Goal: Information Seeking & Learning: Understand process/instructions

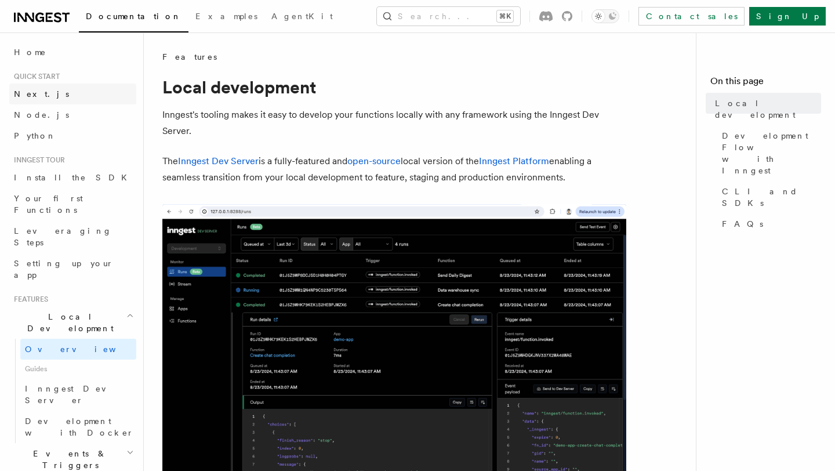
click at [45, 89] on link "Next.js" at bounding box center [72, 94] width 127 height 21
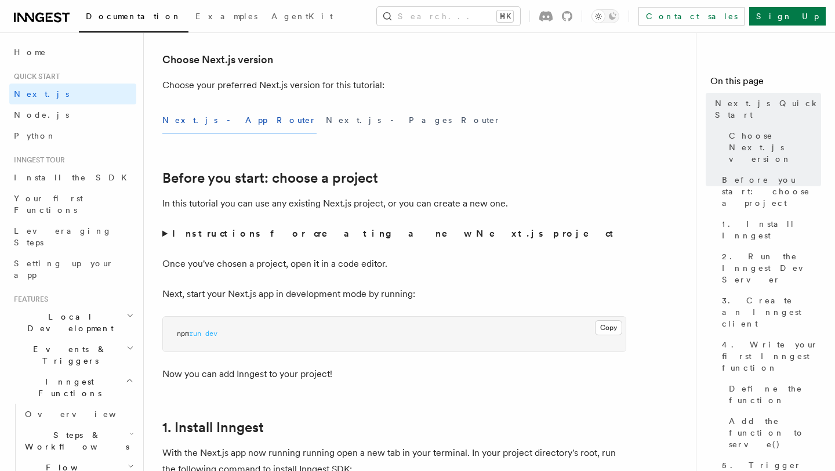
scroll to position [277, 0]
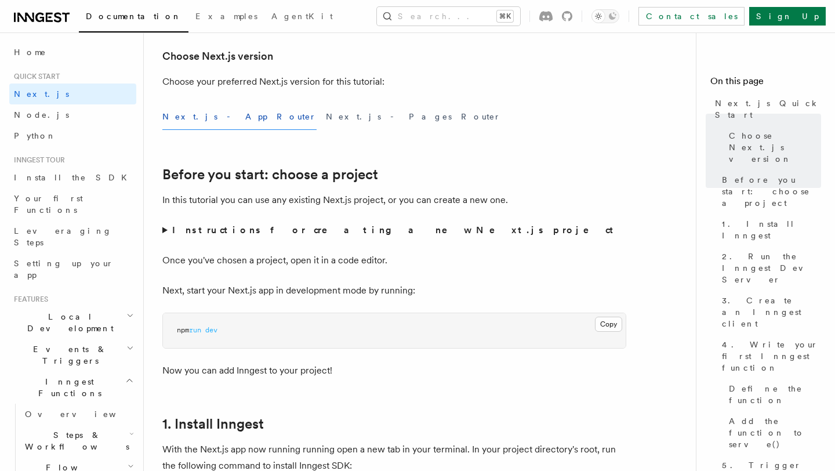
click at [188, 224] on summary "Instructions for creating a new Next.js project" at bounding box center [394, 230] width 464 height 16
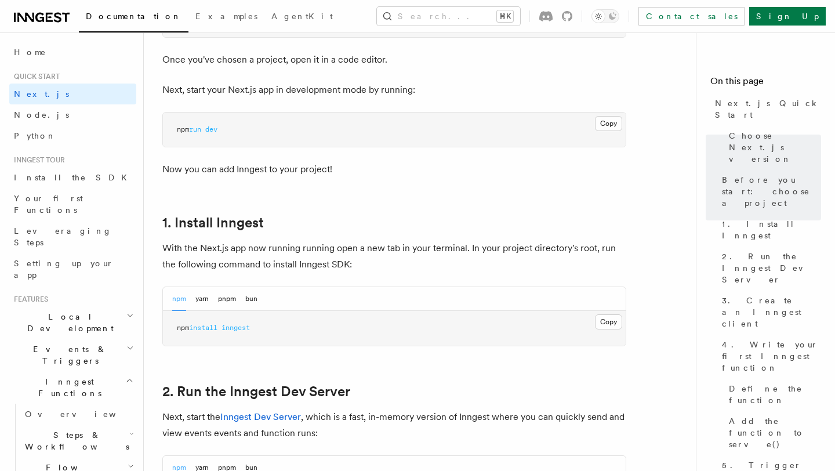
scroll to position [560, 0]
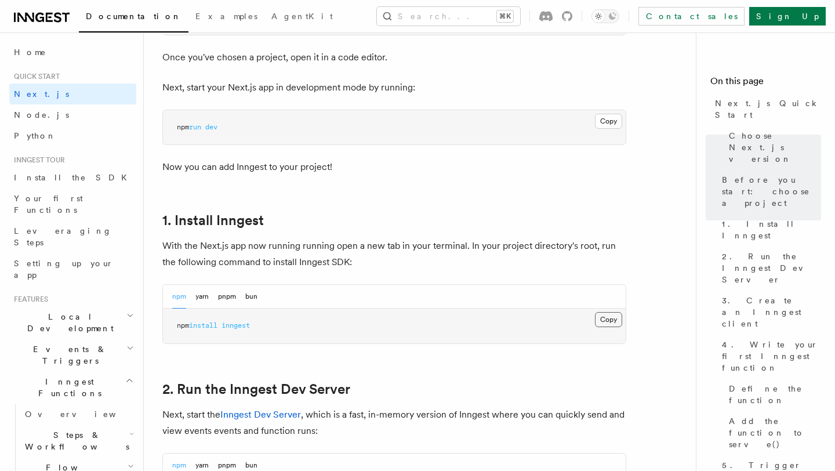
click at [601, 321] on button "Copy Copied" at bounding box center [608, 319] width 27 height 15
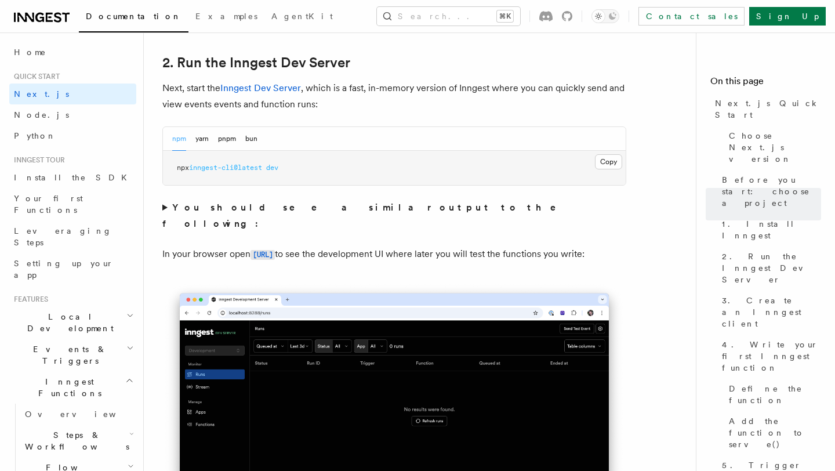
scroll to position [888, 0]
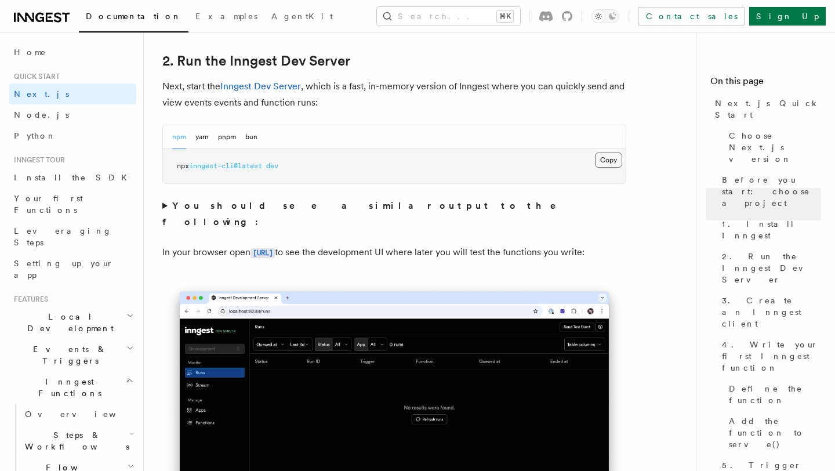
click at [605, 163] on button "Copy Copied" at bounding box center [608, 160] width 27 height 15
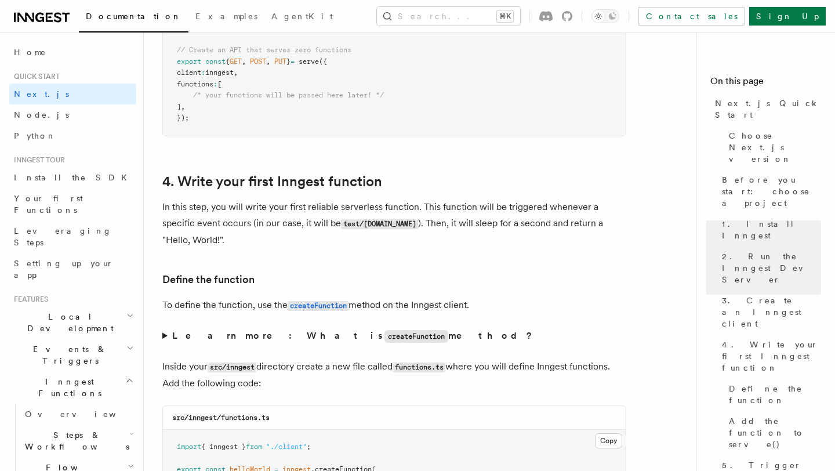
scroll to position [1827, 0]
click at [186, 333] on strong "Learn more: What is createFunction method?" at bounding box center [353, 334] width 362 height 11
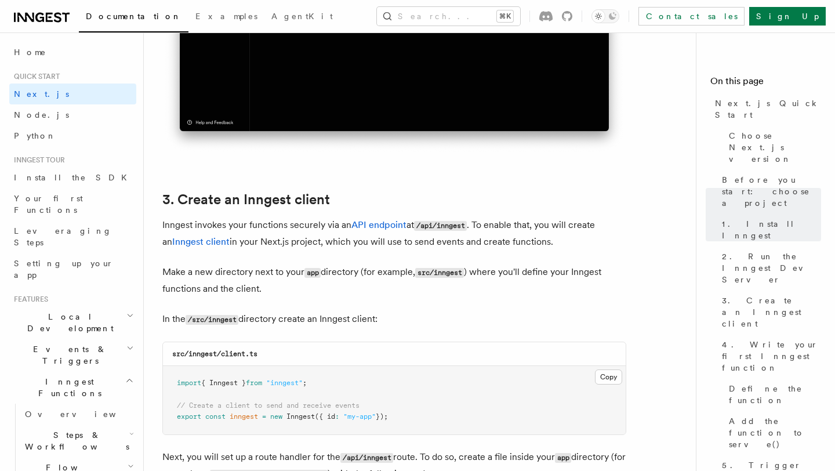
scroll to position [1316, 0]
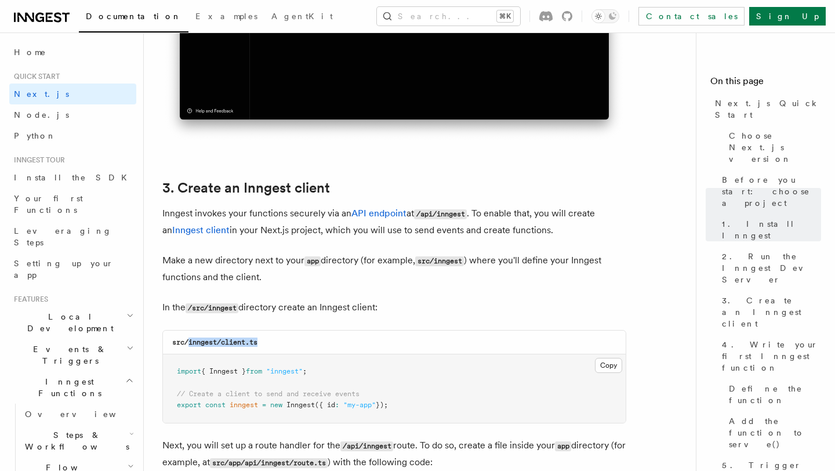
drag, startPoint x: 262, startPoint y: 344, endPoint x: 188, endPoint y: 345, distance: 73.1
click at [188, 345] on div "src/inngest/client.ts" at bounding box center [394, 343] width 463 height 24
copy code "inngest/client.ts"
click at [605, 369] on button "Copy Copied" at bounding box center [608, 365] width 27 height 15
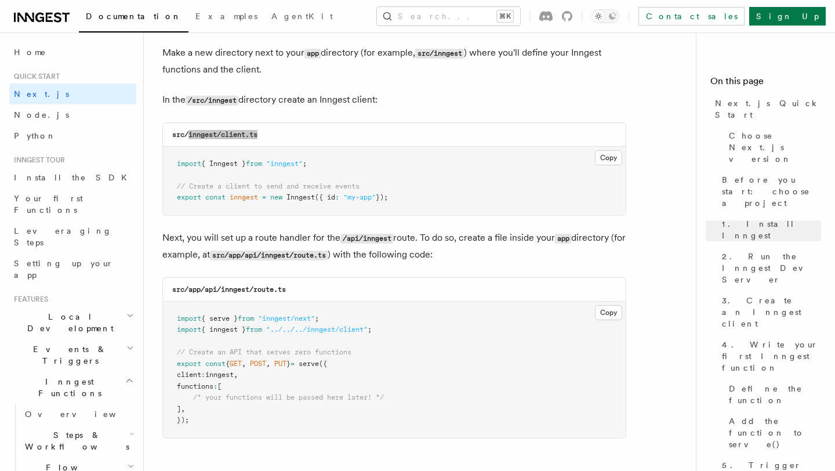
scroll to position [1554, 0]
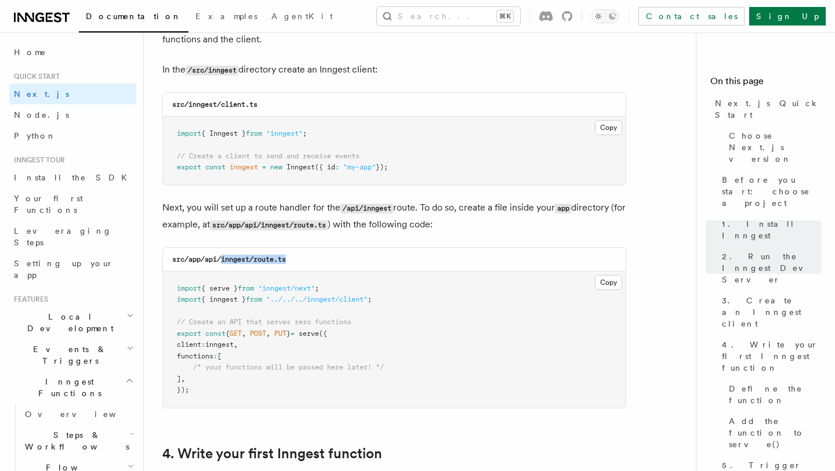
drag, startPoint x: 293, startPoint y: 262, endPoint x: 222, endPoint y: 263, distance: 70.8
click at [222, 263] on div "src/app/api/inngest/route.ts" at bounding box center [394, 260] width 463 height 24
copy code "inngest/route.ts"
click at [615, 282] on button "Copy Copied" at bounding box center [608, 282] width 27 height 15
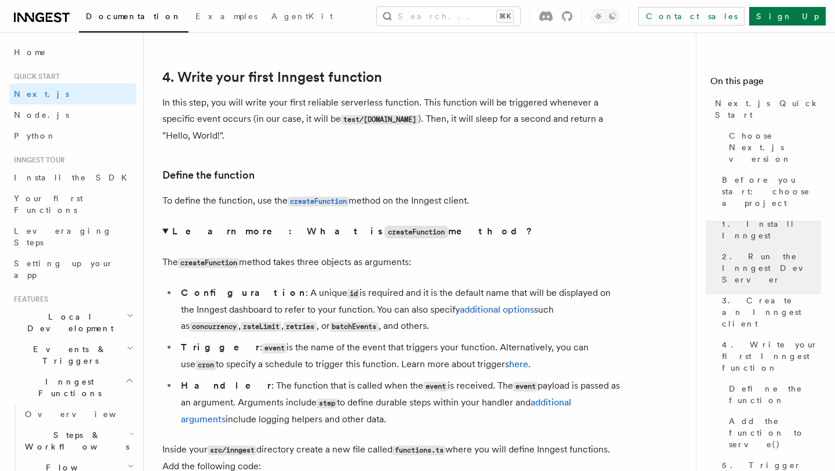
scroll to position [1936, 0]
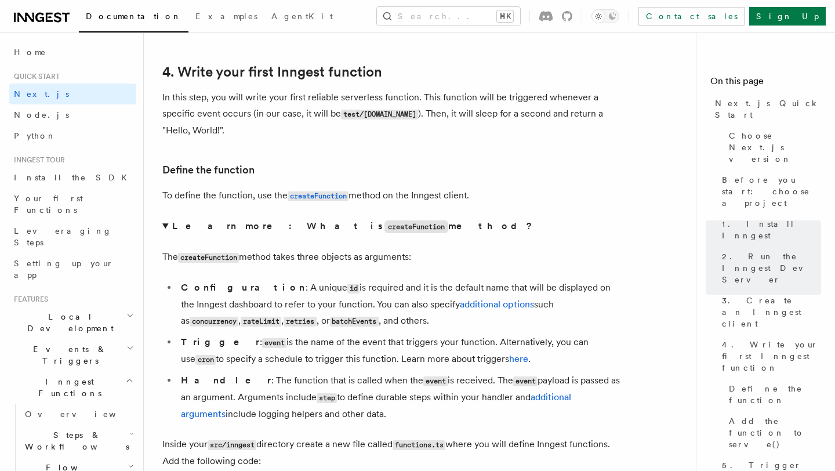
click at [165, 228] on summary "Learn more: What is createFunction method?" at bounding box center [394, 226] width 464 height 17
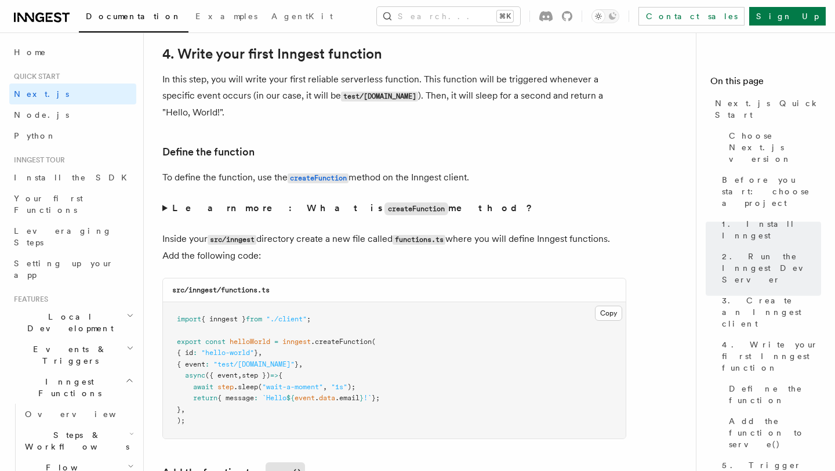
scroll to position [1954, 0]
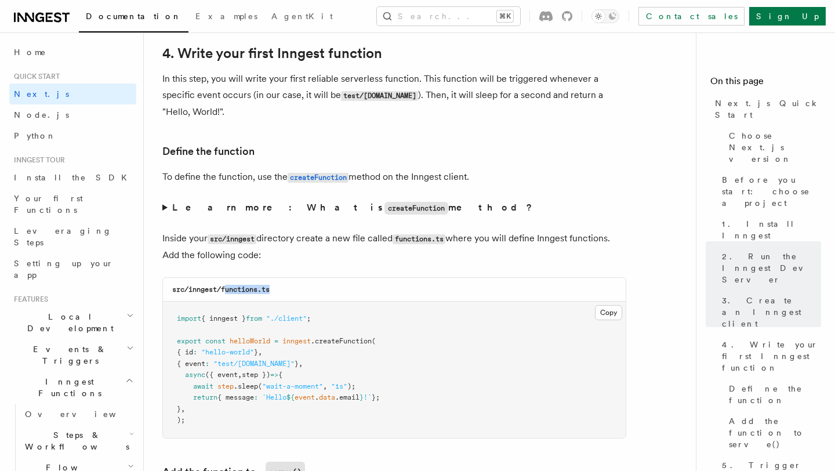
drag, startPoint x: 224, startPoint y: 292, endPoint x: 296, endPoint y: 292, distance: 71.9
click at [296, 292] on div "src/inngest/functions.ts" at bounding box center [394, 290] width 463 height 24
drag, startPoint x: 224, startPoint y: 293, endPoint x: 282, endPoint y: 289, distance: 58.2
click at [282, 289] on div "src/inngest/functions.ts" at bounding box center [394, 290] width 463 height 24
copy code "functions.ts"
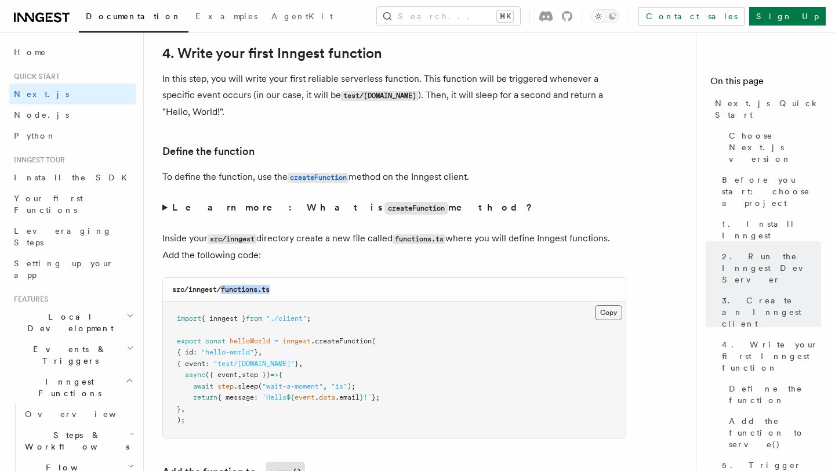
click at [608, 313] on button "Copy Copied" at bounding box center [608, 312] width 27 height 15
click at [610, 315] on button "Copy Copied" at bounding box center [608, 312] width 27 height 15
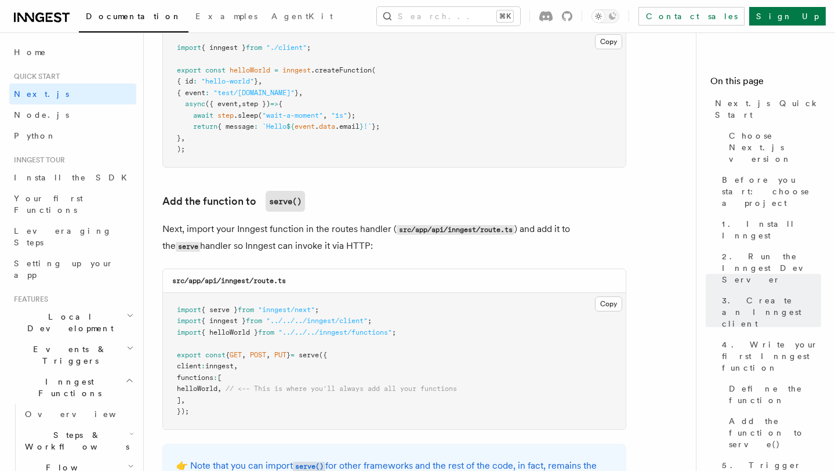
scroll to position [2242, 0]
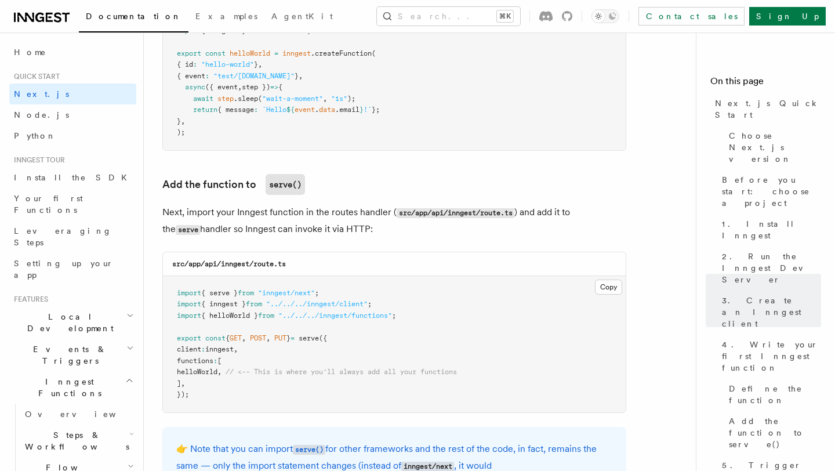
click at [208, 376] on span "helloWorld" at bounding box center [197, 372] width 41 height 8
copy span "helloWorld"
click at [49, 15] on icon at bounding box center [42, 17] width 56 height 14
